Goal: Find specific page/section: Find specific page/section

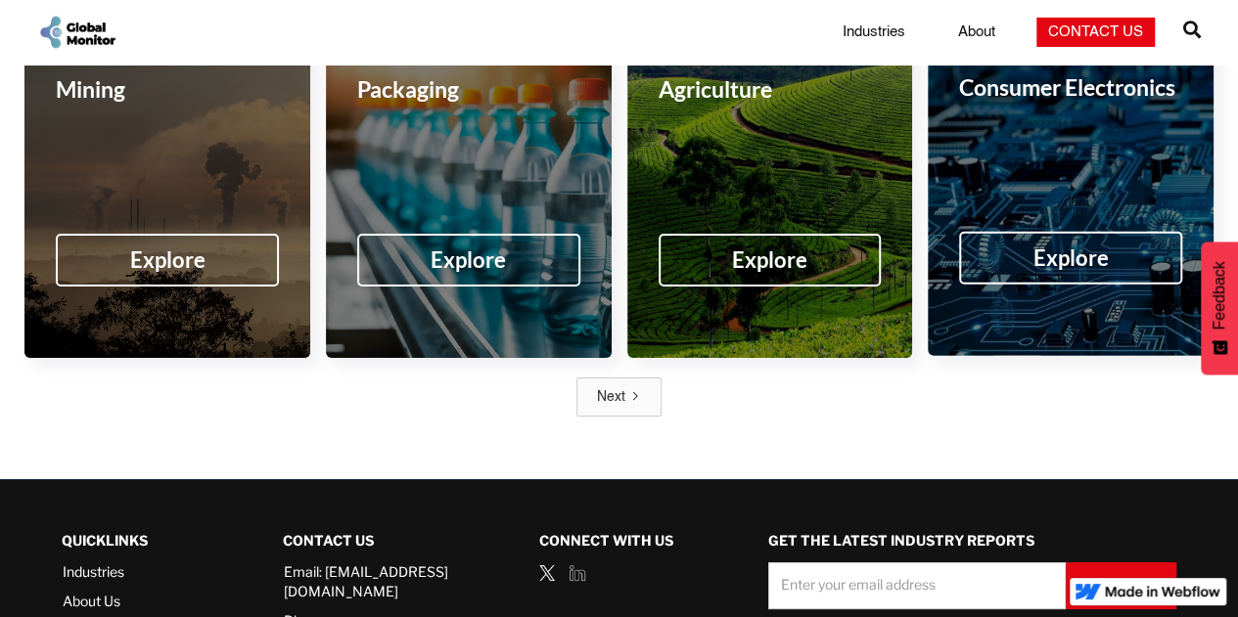
scroll to position [3488, 0]
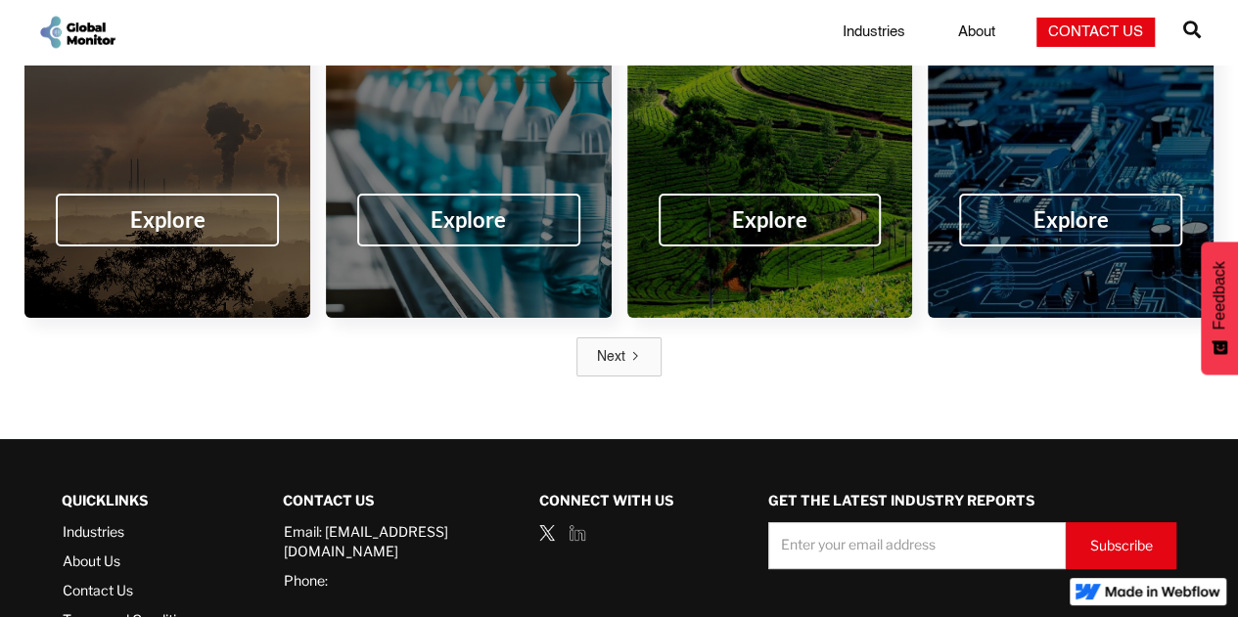
click at [113, 581] on link "Contact Us" at bounding box center [131, 591] width 136 height 20
click at [91, 552] on link "About Us" at bounding box center [131, 562] width 136 height 20
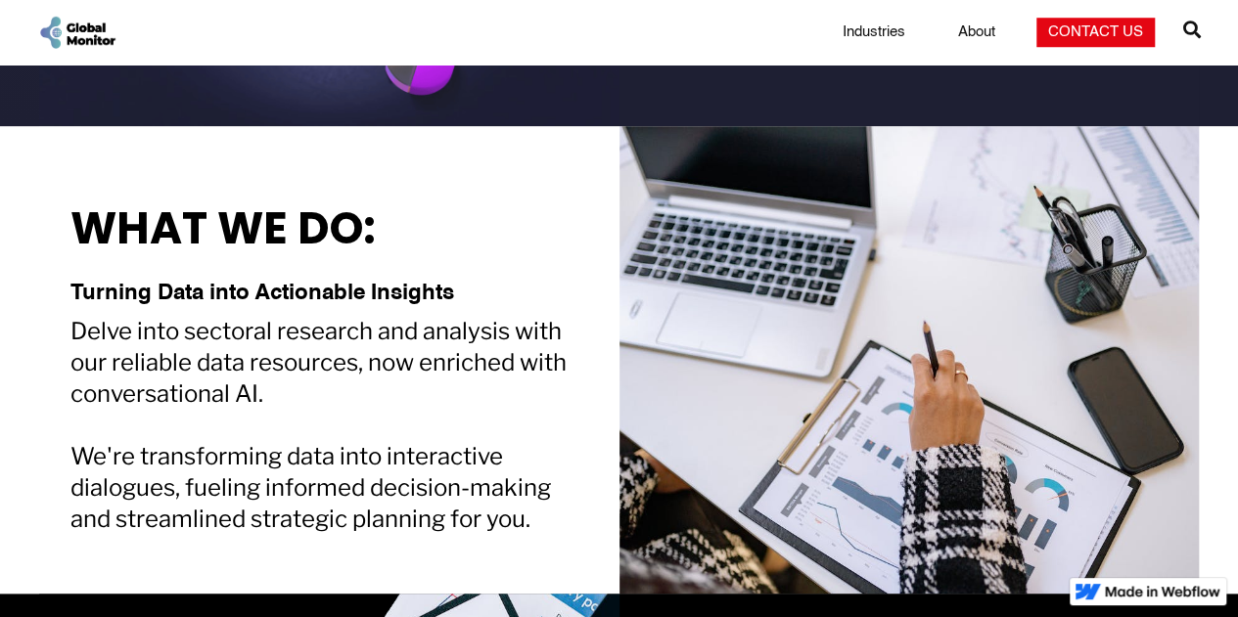
scroll to position [718, 0]
